Goal: Information Seeking & Learning: Learn about a topic

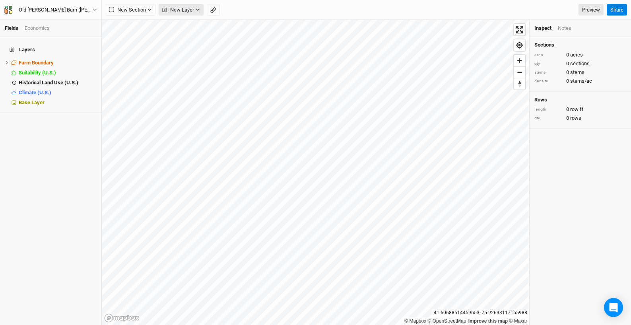
click at [197, 10] on icon "button" at bounding box center [197, 10] width 4 height 4
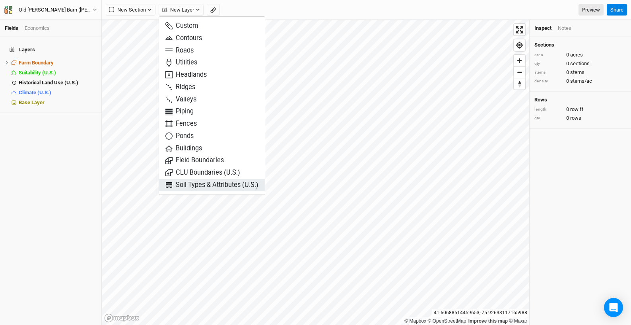
click at [216, 189] on span "Soil Types & Attributes (U.S.)" at bounding box center [211, 184] width 93 height 9
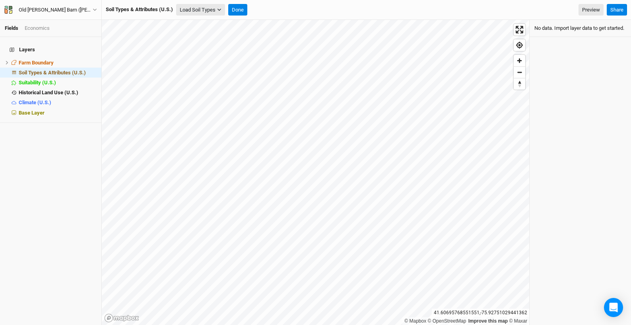
click at [221, 10] on icon "button" at bounding box center [219, 10] width 4 height 4
click at [228, 26] on button "Load for Farm Boundary" at bounding box center [210, 23] width 66 height 10
click at [230, 11] on button "Done" at bounding box center [223, 10] width 19 height 12
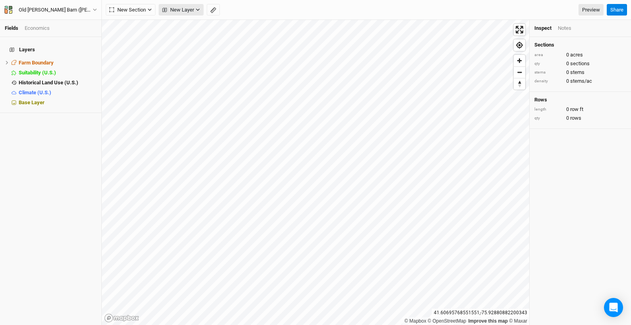
click at [197, 10] on icon "button" at bounding box center [198, 10] width 4 height 2
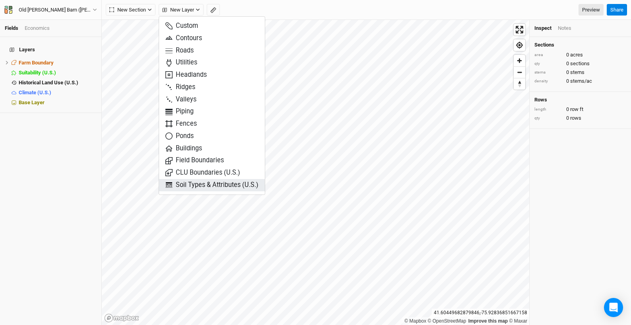
click at [186, 187] on span "Soil Types & Attributes (U.S.)" at bounding box center [211, 184] width 93 height 9
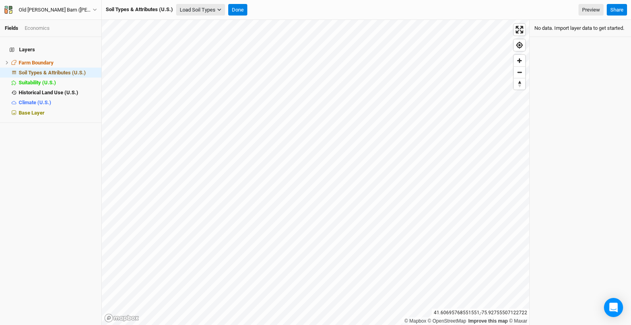
click at [219, 10] on icon "button" at bounding box center [219, 10] width 4 height 2
click at [222, 22] on button "Load for Farm Boundary" at bounding box center [210, 23] width 66 height 10
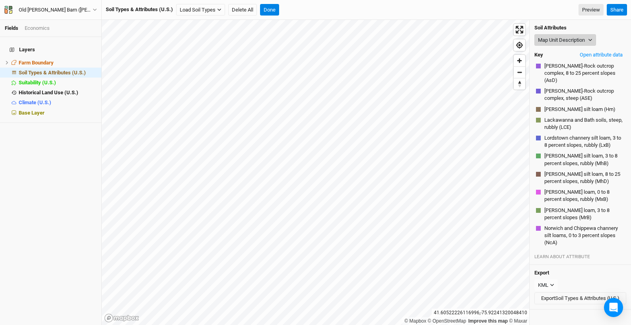
click at [566, 41] on button "Map Unit Description" at bounding box center [565, 40] width 62 height 12
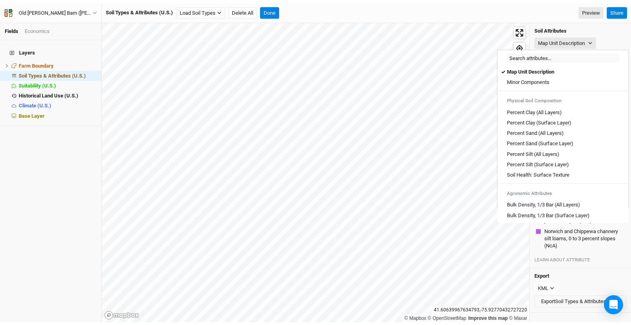
scroll to position [302, 0]
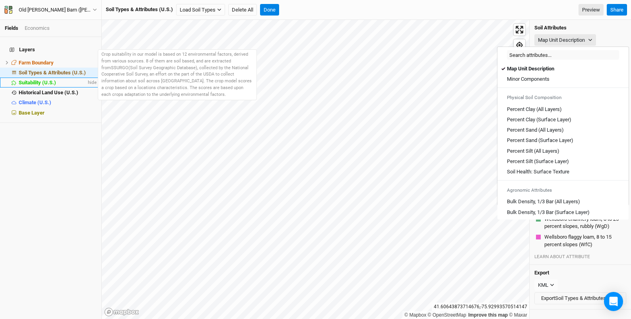
click at [44, 79] on span "Suitability (U.S.)" at bounding box center [37, 82] width 37 height 6
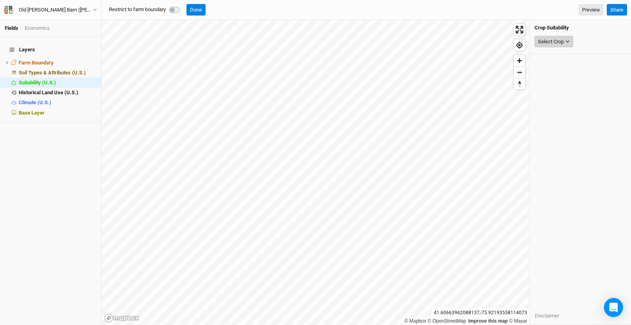
click at [546, 45] on button "Select Crop" at bounding box center [553, 42] width 39 height 12
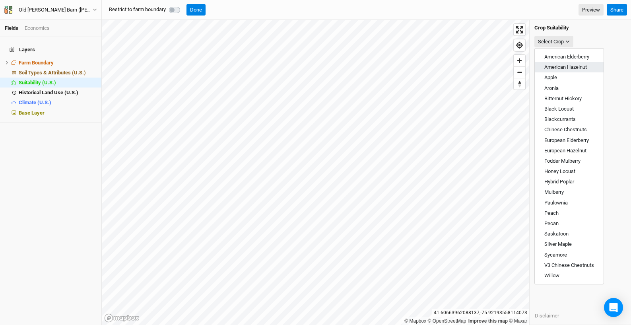
click at [569, 66] on span "American Hazelnut" at bounding box center [565, 67] width 43 height 6
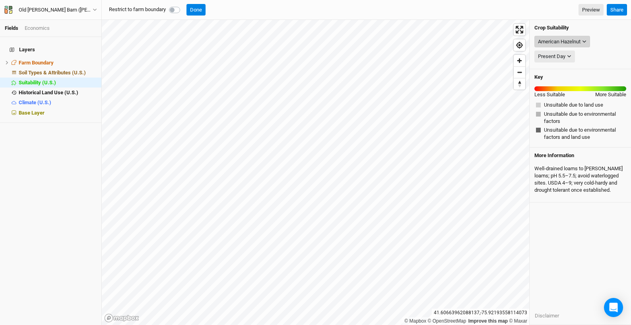
click at [580, 39] on div "American Hazelnut" at bounding box center [559, 42] width 43 height 8
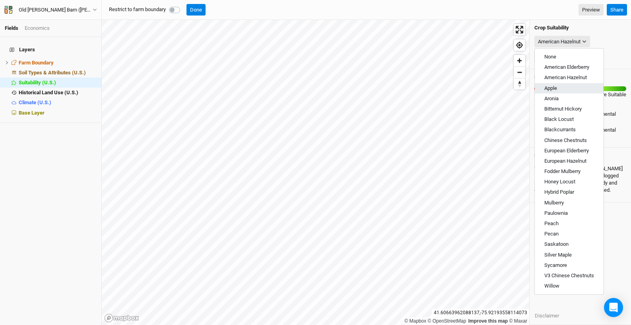
click at [583, 86] on button "Apple" at bounding box center [568, 88] width 69 height 10
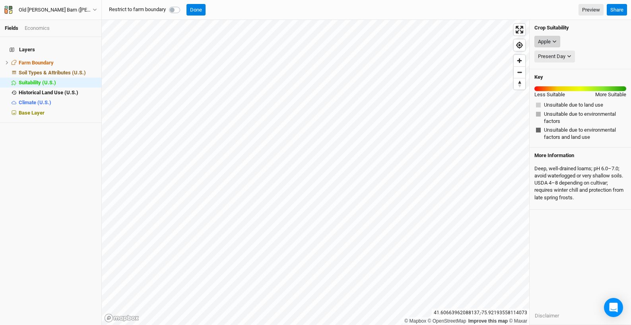
click at [557, 41] on button "Apple" at bounding box center [547, 42] width 26 height 12
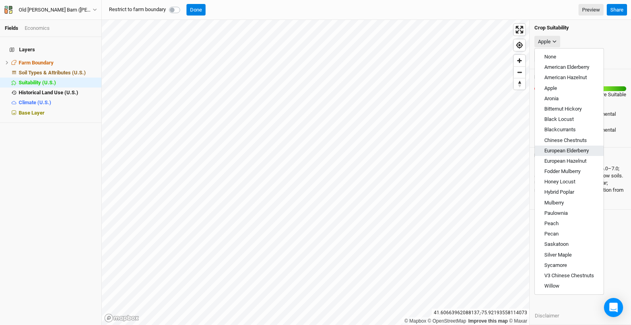
click at [582, 149] on span "European Elderberry" at bounding box center [566, 150] width 44 height 6
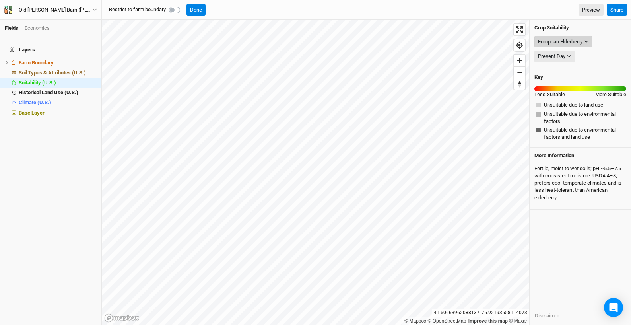
click at [577, 40] on div "European Elderberry" at bounding box center [560, 42] width 44 height 8
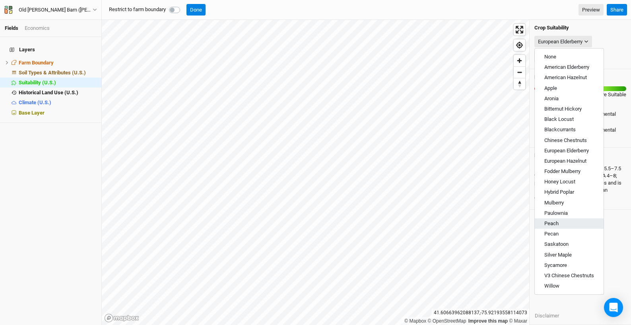
click at [579, 219] on button "Peach" at bounding box center [568, 223] width 69 height 10
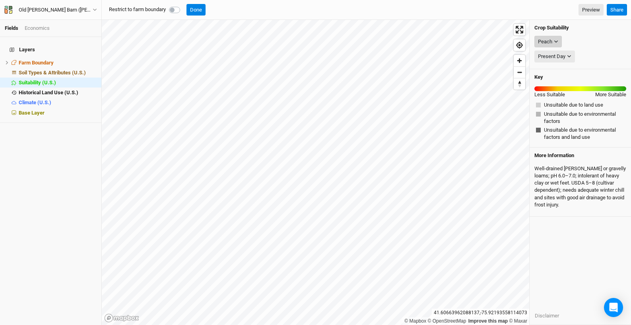
click at [552, 40] on button "Peach" at bounding box center [547, 42] width 27 height 12
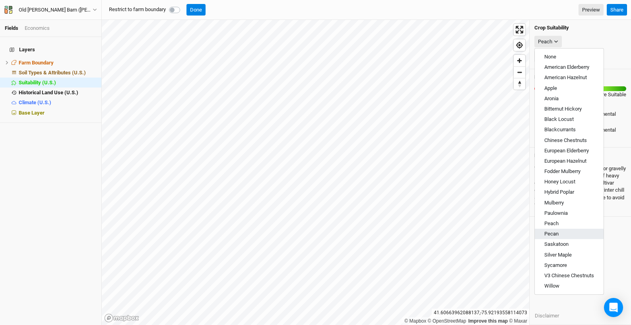
click at [571, 232] on button "Pecan" at bounding box center [568, 233] width 69 height 10
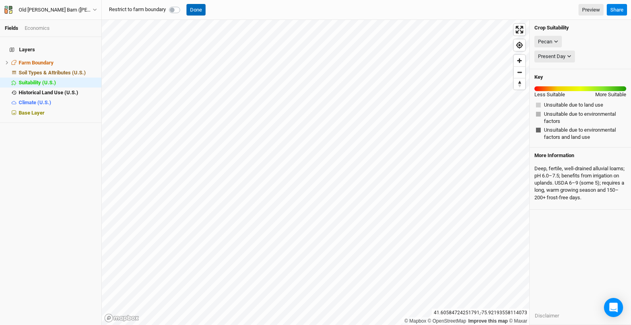
click at [200, 7] on button "Done" at bounding box center [195, 10] width 19 height 12
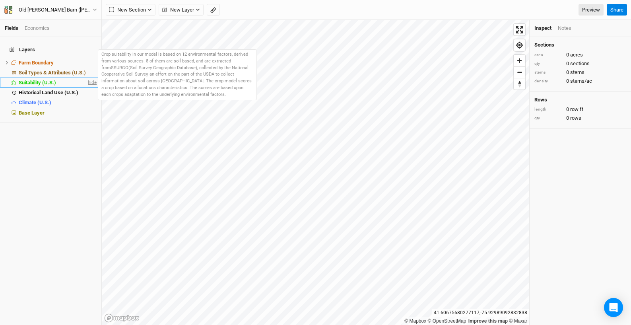
click at [86, 77] on span "hide" at bounding box center [91, 82] width 10 height 10
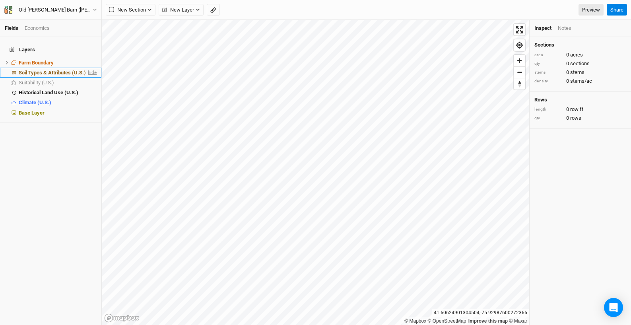
click at [87, 68] on span "hide" at bounding box center [91, 73] width 10 height 10
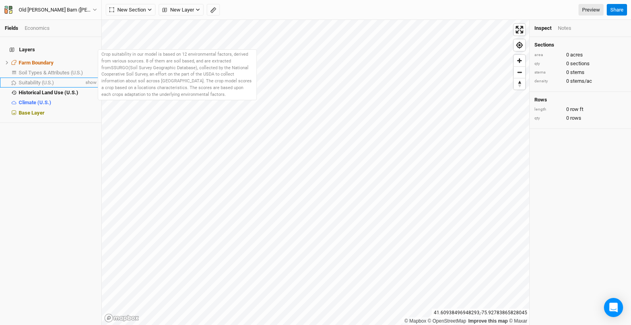
click at [42, 79] on span "Suitability (U.S.)" at bounding box center [36, 82] width 35 height 6
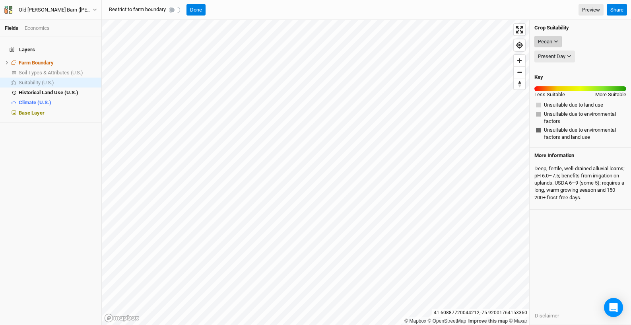
click at [555, 42] on icon "button" at bounding box center [555, 41] width 4 height 4
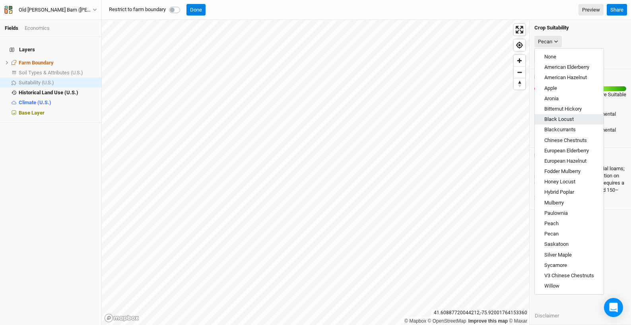
click at [571, 116] on span "Black Locust" at bounding box center [558, 119] width 29 height 6
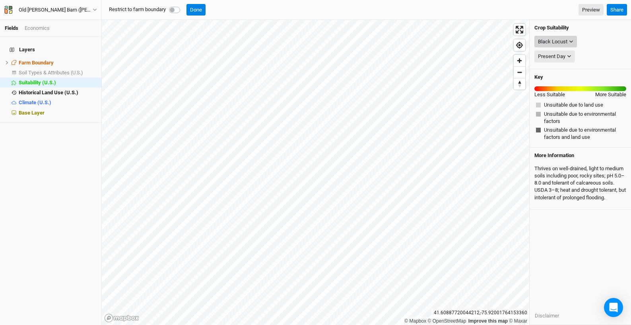
click at [569, 43] on icon "button" at bounding box center [571, 41] width 4 height 4
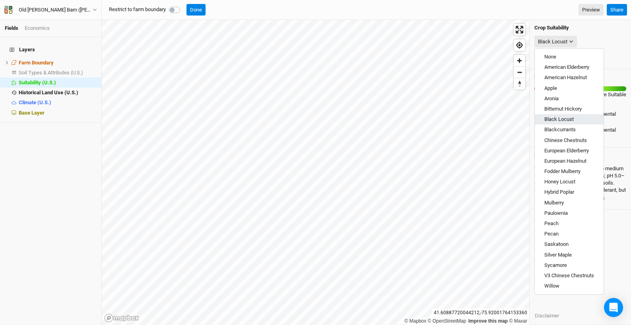
click at [573, 120] on button "Black Locust" at bounding box center [568, 119] width 69 height 10
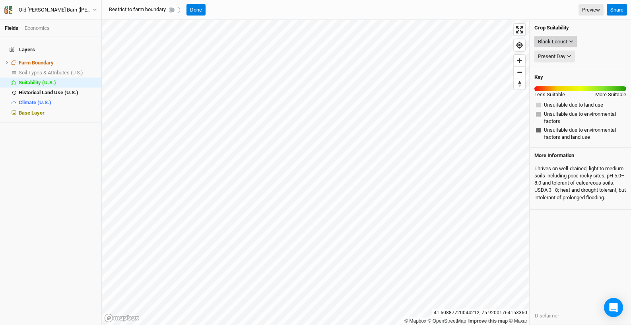
click at [567, 44] on button "Black Locust" at bounding box center [555, 42] width 43 height 12
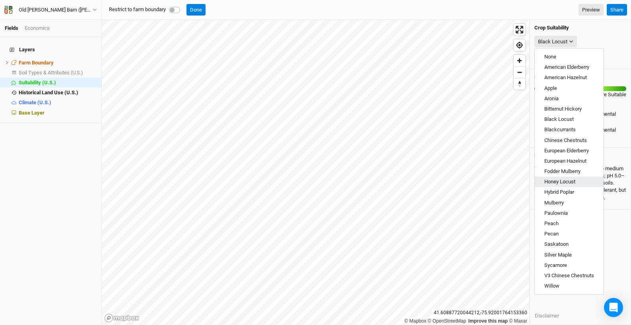
click at [580, 182] on button "Honey Locust" at bounding box center [568, 181] width 69 height 10
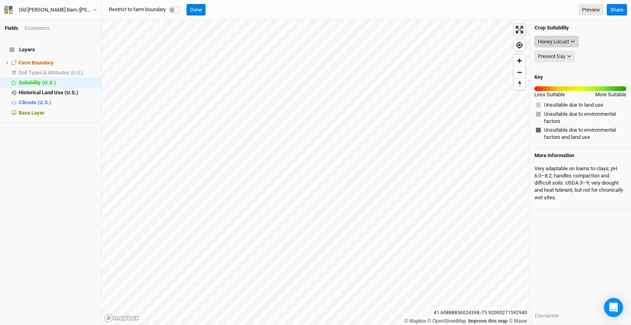
click at [573, 40] on icon "button" at bounding box center [572, 41] width 4 height 4
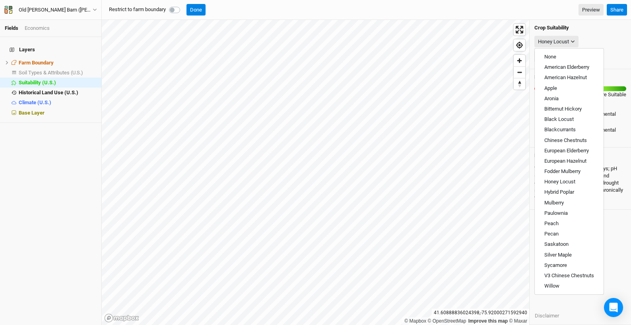
click at [611, 234] on div "Crop Suitability Honey Locust Present Day Present Day Key Less Suitable More Su…" at bounding box center [579, 172] width 101 height 305
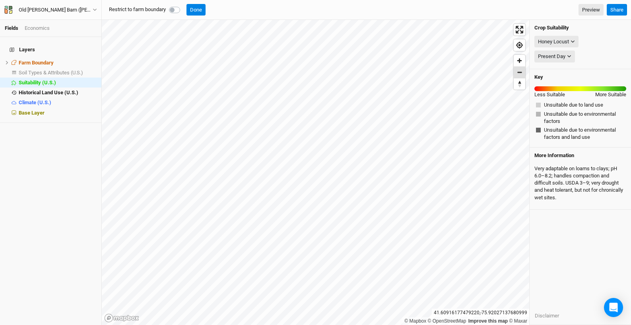
click at [518, 72] on span "Zoom out" at bounding box center [519, 72] width 12 height 11
click at [530, 20] on div "Crop Suitability Honey Locust None American Elderberry American Hazelnut Apple …" at bounding box center [579, 44] width 101 height 49
